Goal: Task Accomplishment & Management: Use online tool/utility

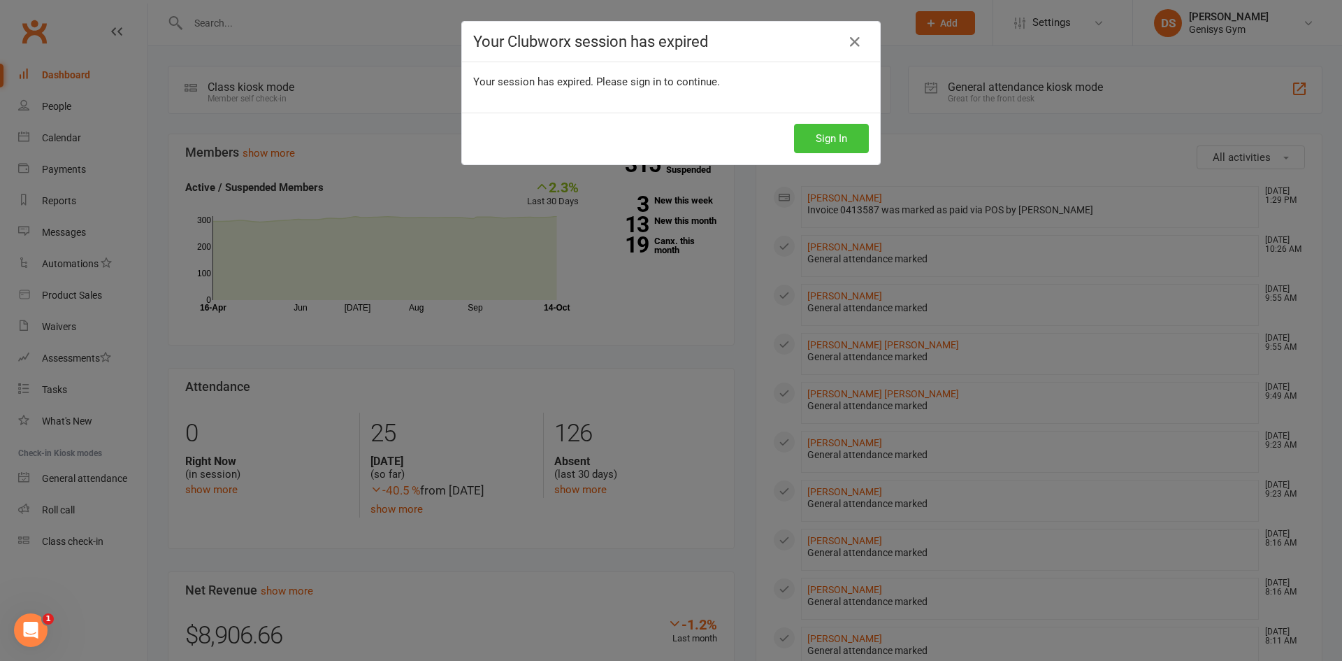
drag, startPoint x: 0, startPoint y: 0, endPoint x: 814, endPoint y: 136, distance: 825.0
click at [822, 122] on div "Sign In" at bounding box center [671, 139] width 418 height 52
click at [812, 137] on button "Sign In" at bounding box center [831, 138] width 75 height 29
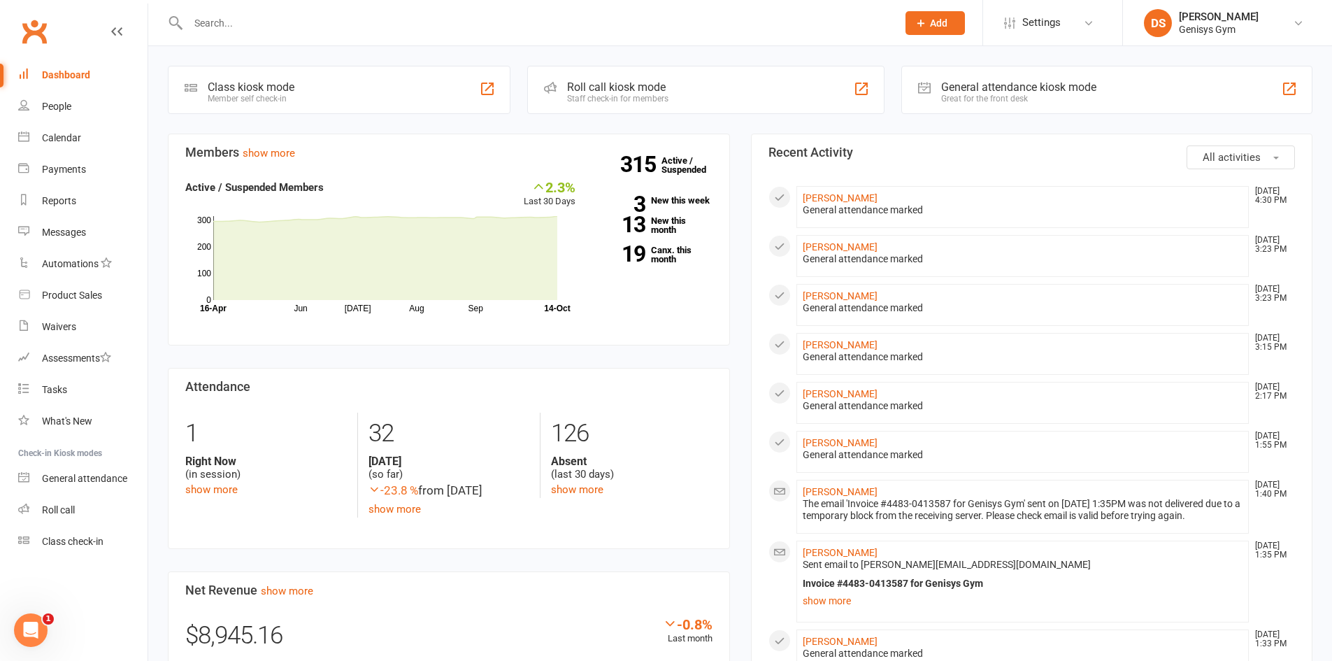
click at [254, 35] on div at bounding box center [527, 22] width 719 height 45
click at [252, 31] on input "text" at bounding box center [535, 23] width 703 height 20
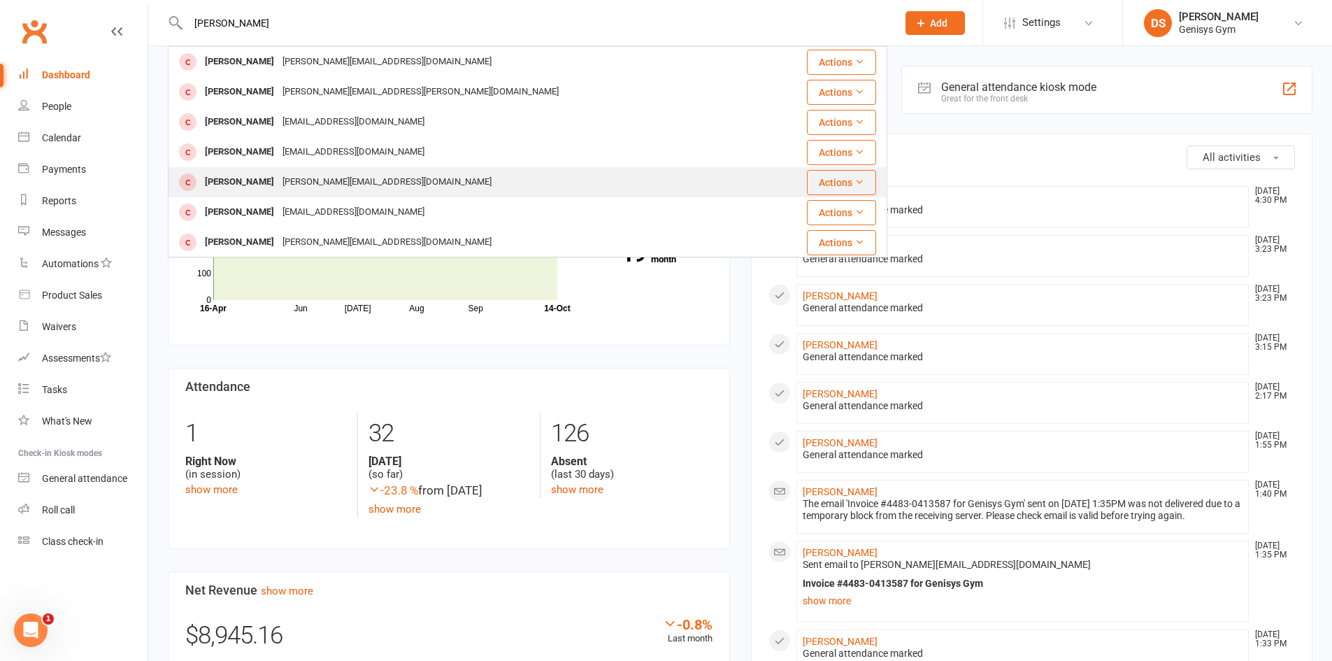
type input "andrew"
click at [274, 190] on div "Andrew Moverley" at bounding box center [240, 182] width 78 height 20
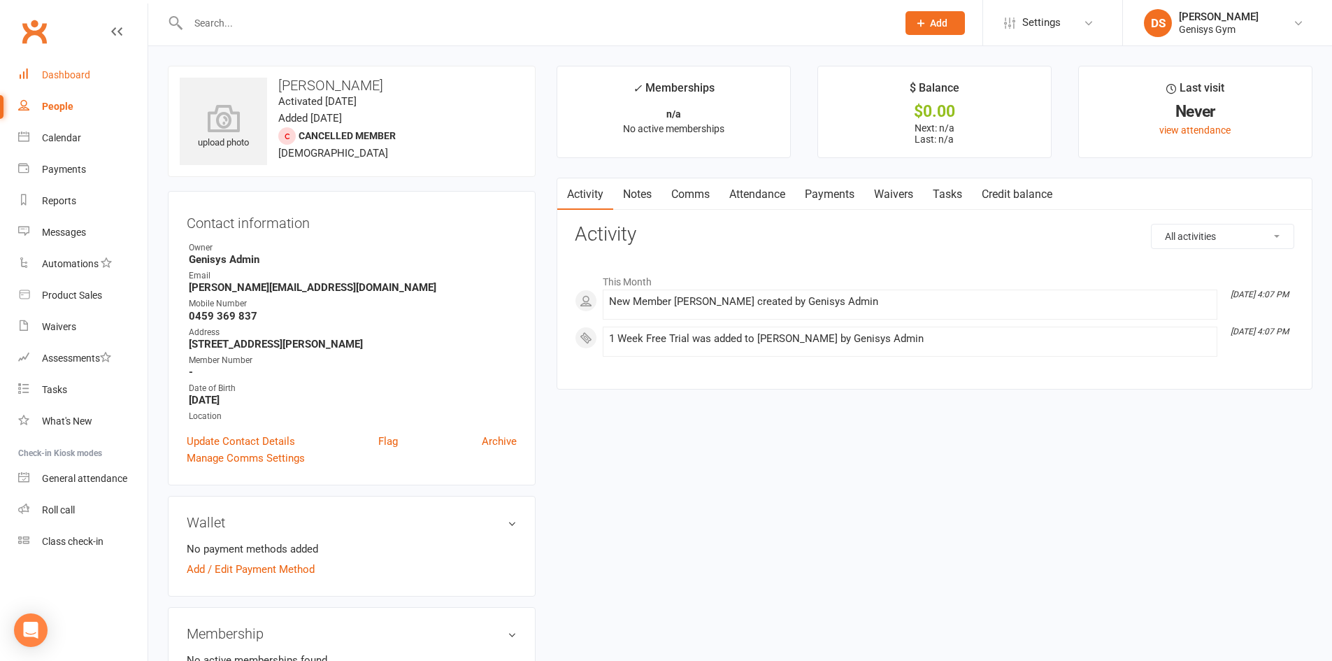
click at [85, 71] on div "Dashboard" at bounding box center [66, 74] width 48 height 11
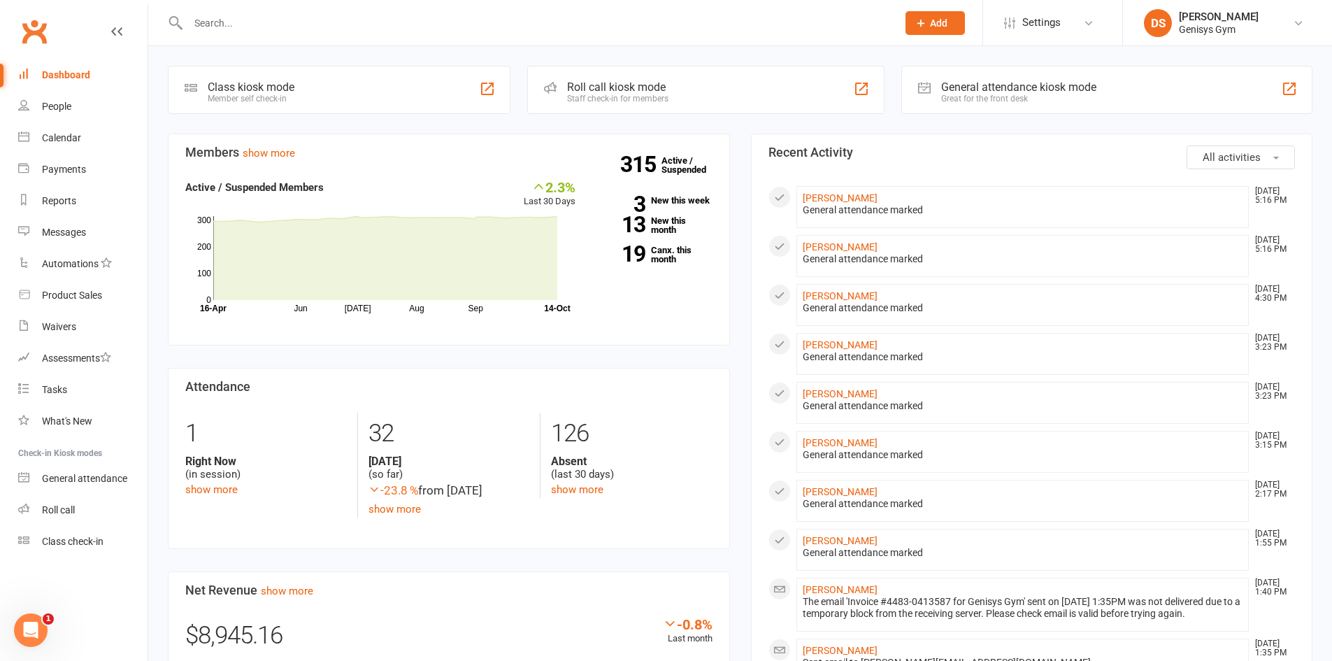
click at [989, 107] on div "General attendance kiosk mode Great for the front desk" at bounding box center [1106, 90] width 411 height 48
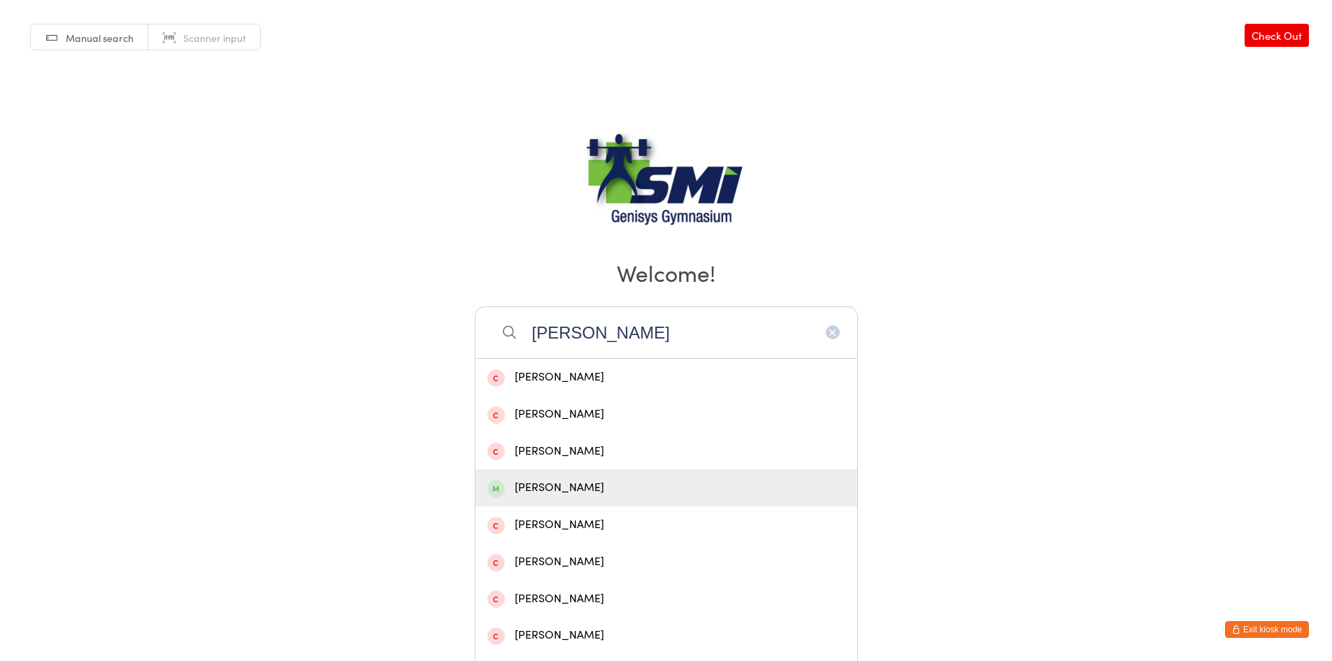
type input "andrew"
click at [608, 479] on div "Andrew Rahme" at bounding box center [666, 487] width 358 height 19
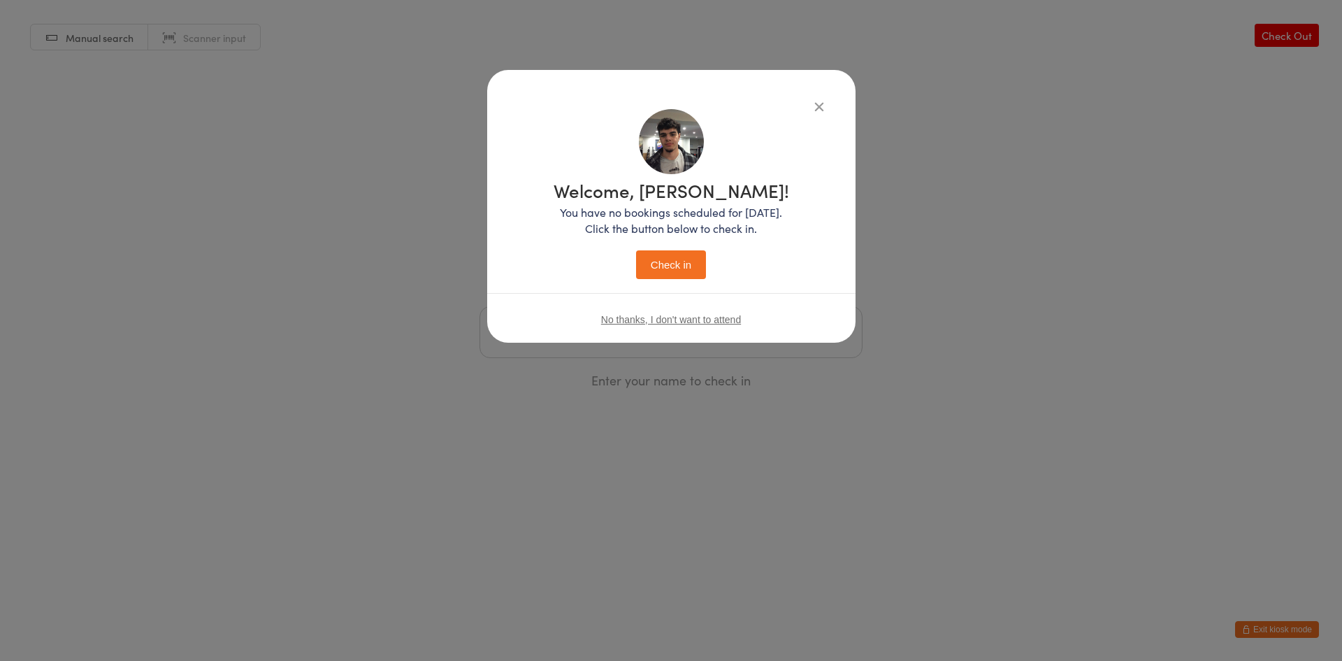
click at [675, 277] on button "Check in" at bounding box center [671, 264] width 70 height 29
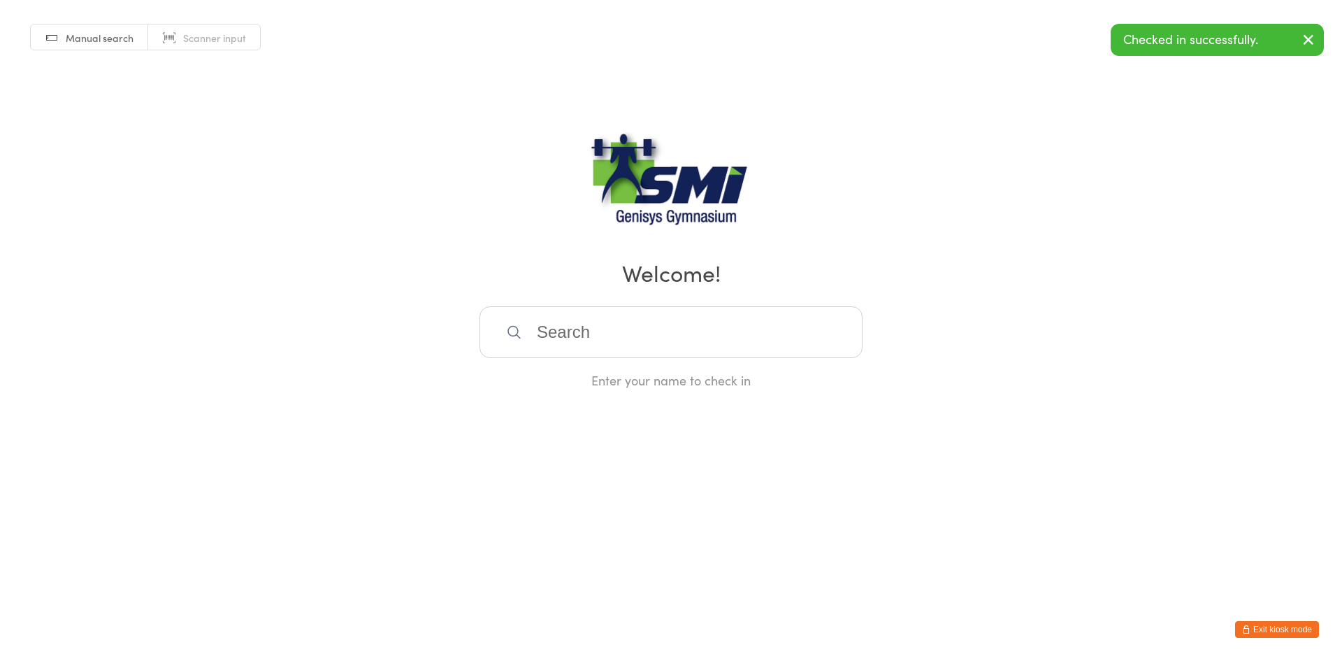
click at [1272, 622] on button "Exit kiosk mode" at bounding box center [1277, 629] width 84 height 17
